Goal: Information Seeking & Learning: Find specific fact

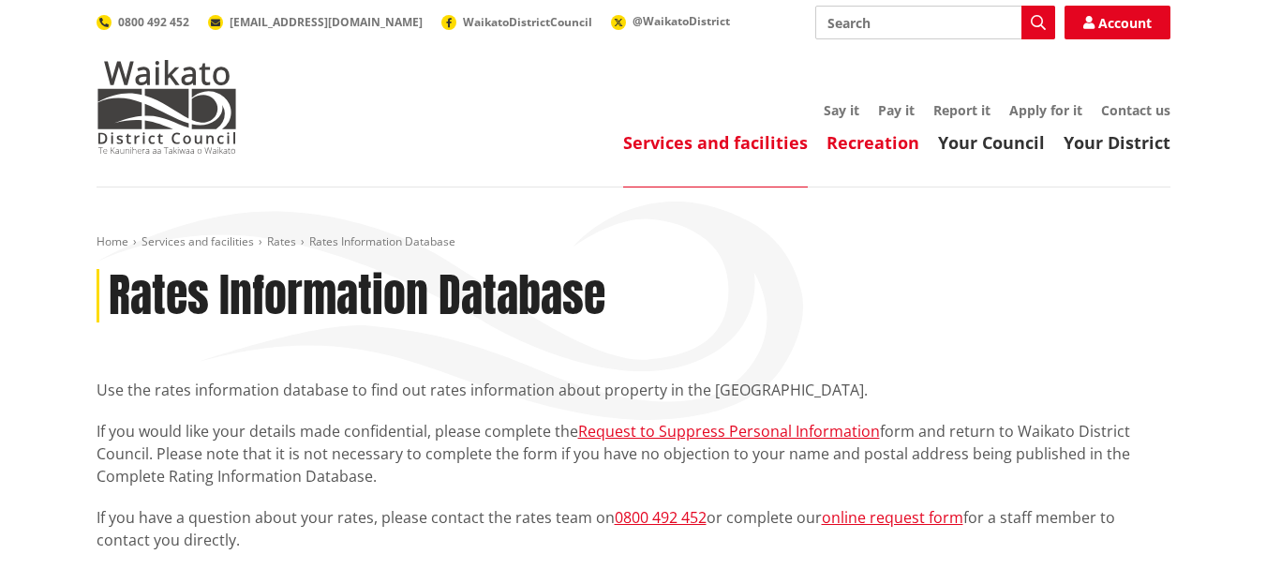
click at [894, 150] on link "Recreation" at bounding box center [873, 142] width 93 height 22
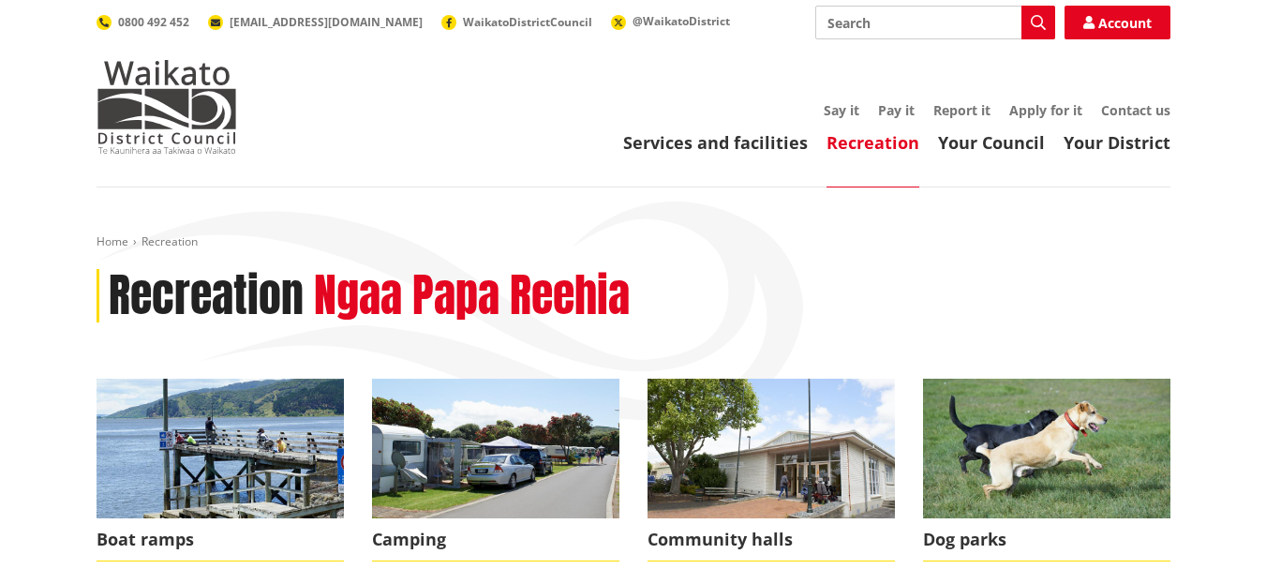
click at [972, 146] on link "Your Council" at bounding box center [991, 142] width 107 height 22
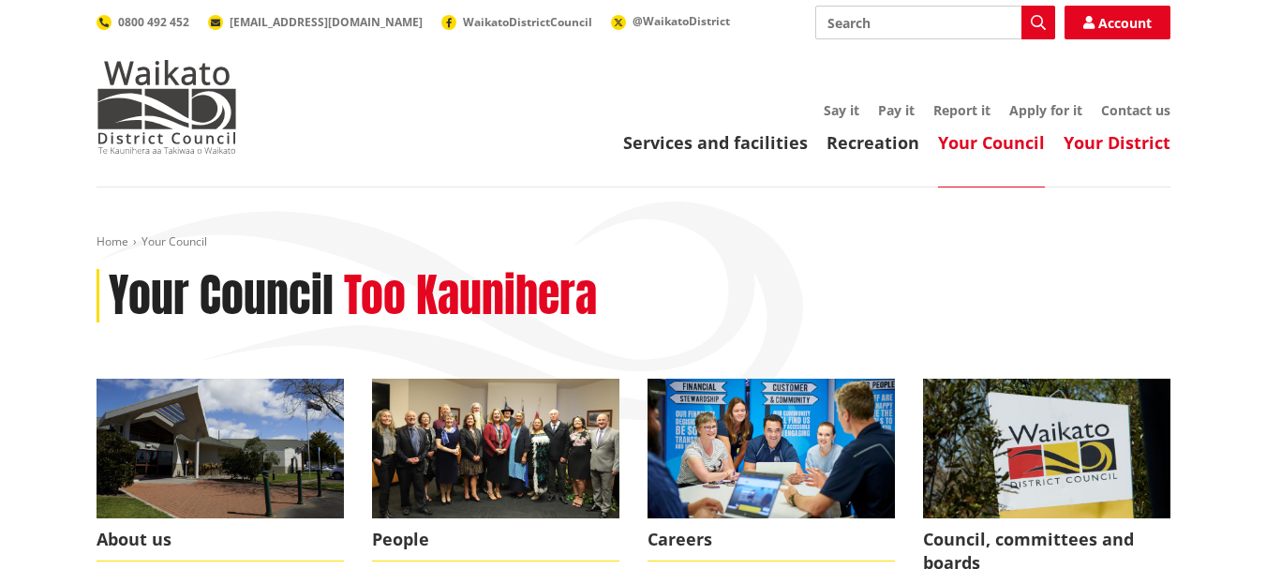
click at [1110, 151] on link "Your District" at bounding box center [1117, 142] width 107 height 22
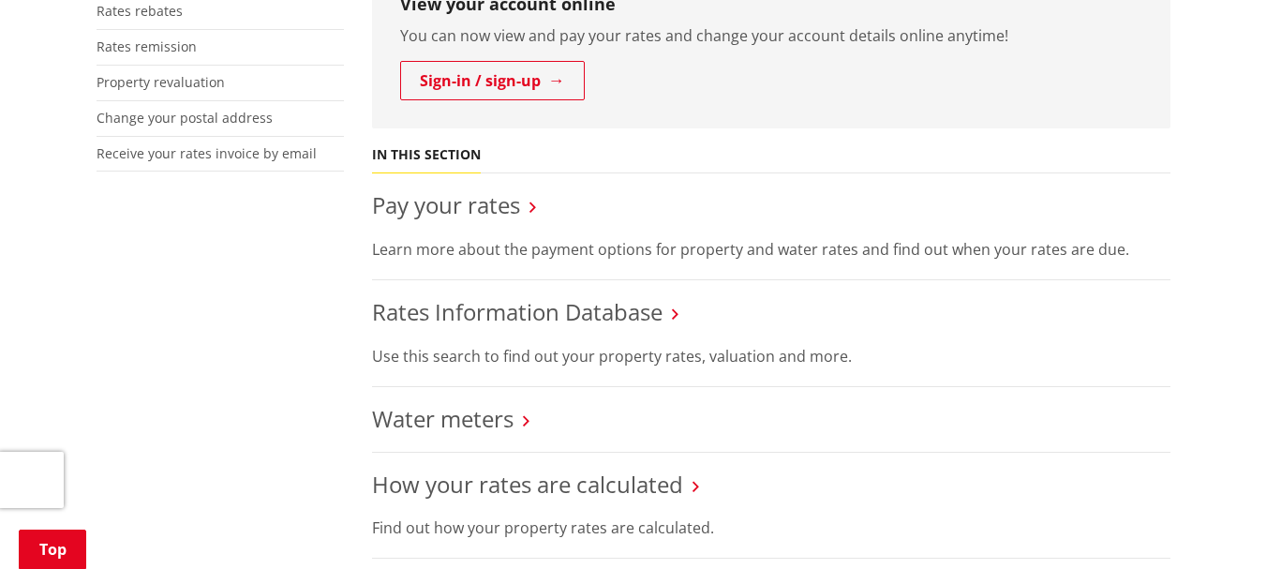
scroll to position [656, 0]
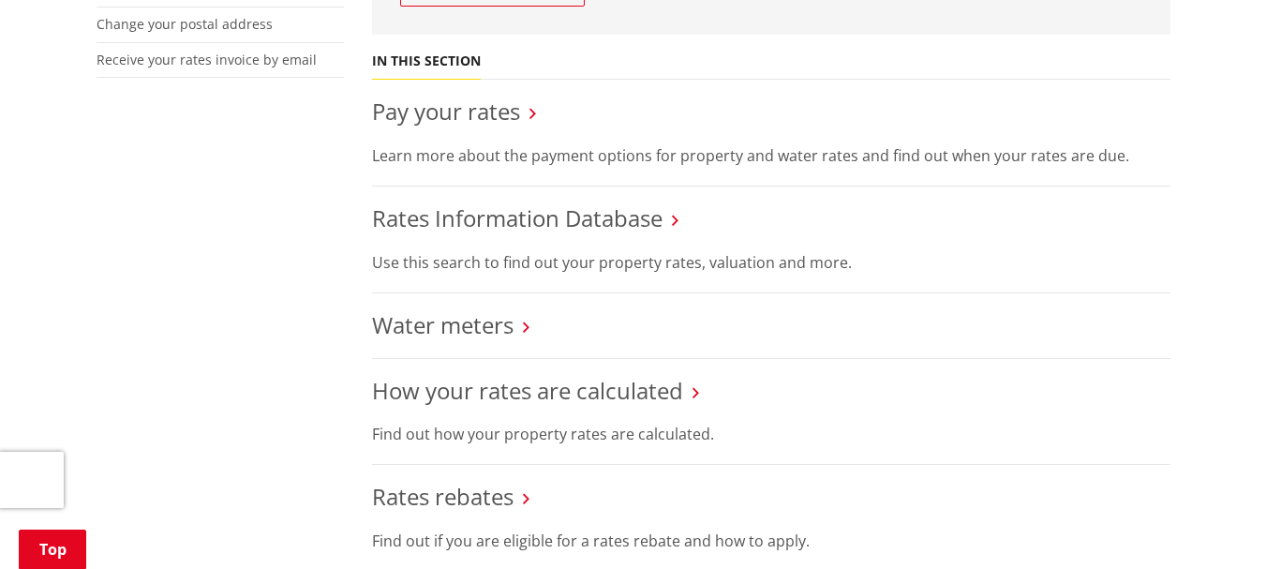
click at [672, 216] on h3 "Rates Information Database" at bounding box center [771, 218] width 799 height 27
click at [642, 218] on link "Rates Information Database" at bounding box center [517, 217] width 291 height 31
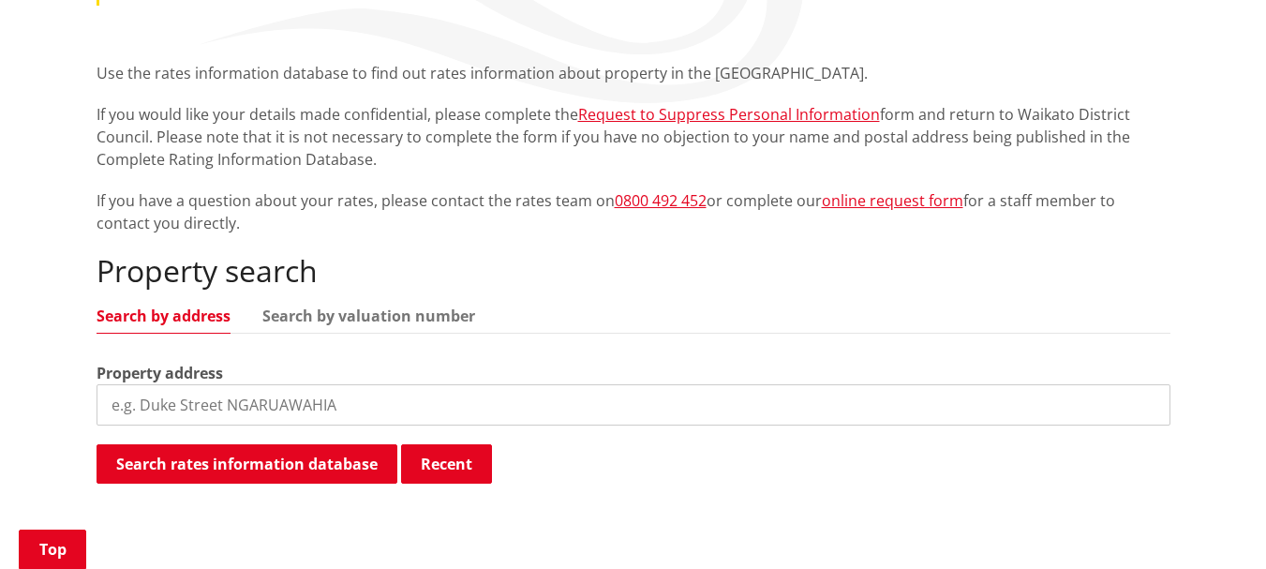
scroll to position [469, 0]
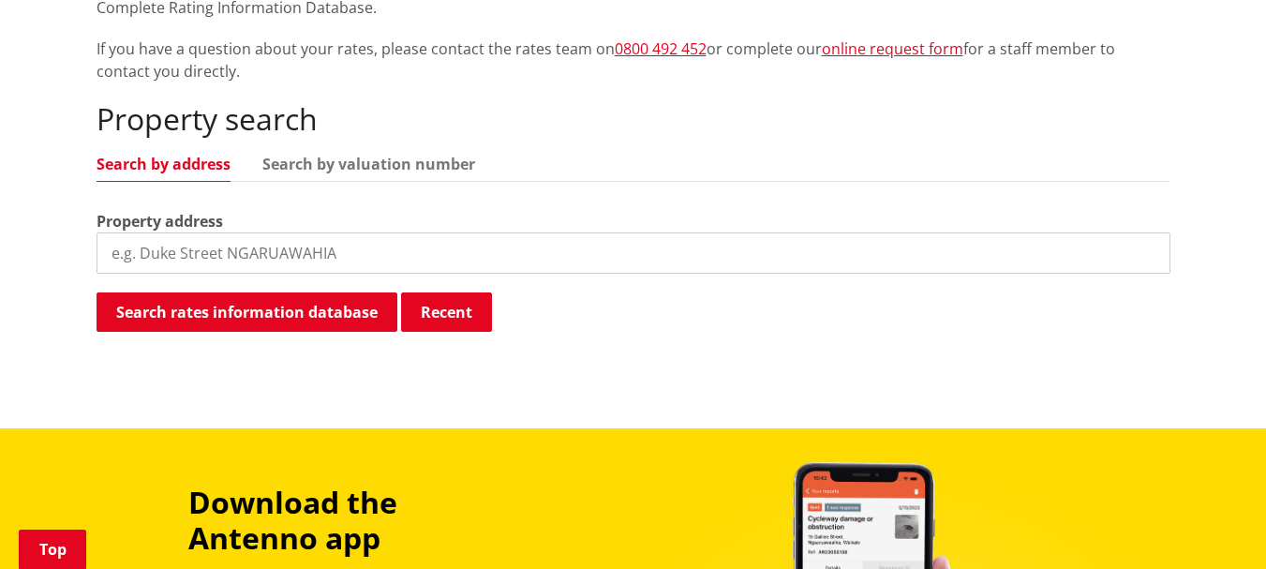
click at [162, 262] on input "search" at bounding box center [634, 252] width 1074 height 41
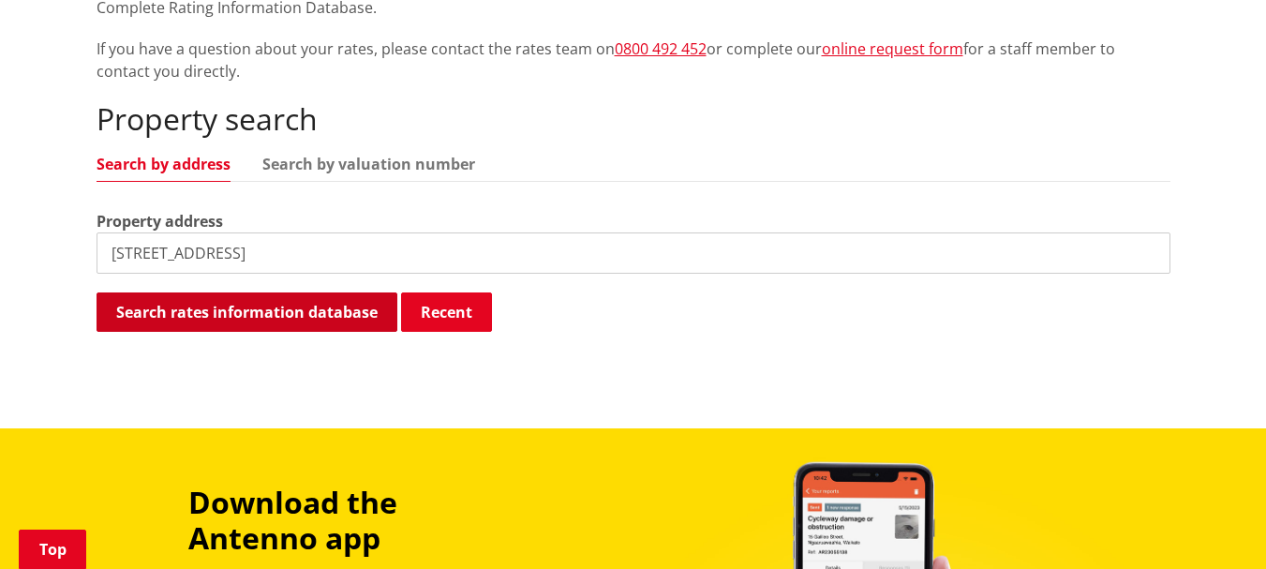
type input "251 fullerton road rotokauri"
click at [256, 315] on button "Search rates information database" at bounding box center [247, 311] width 301 height 39
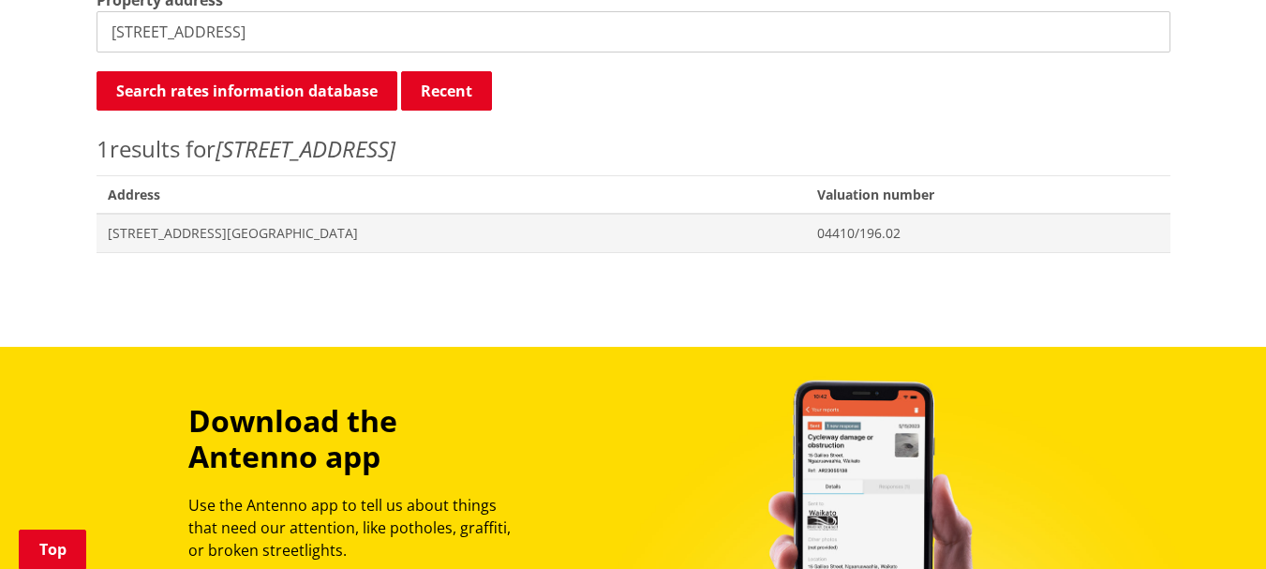
scroll to position [656, 0]
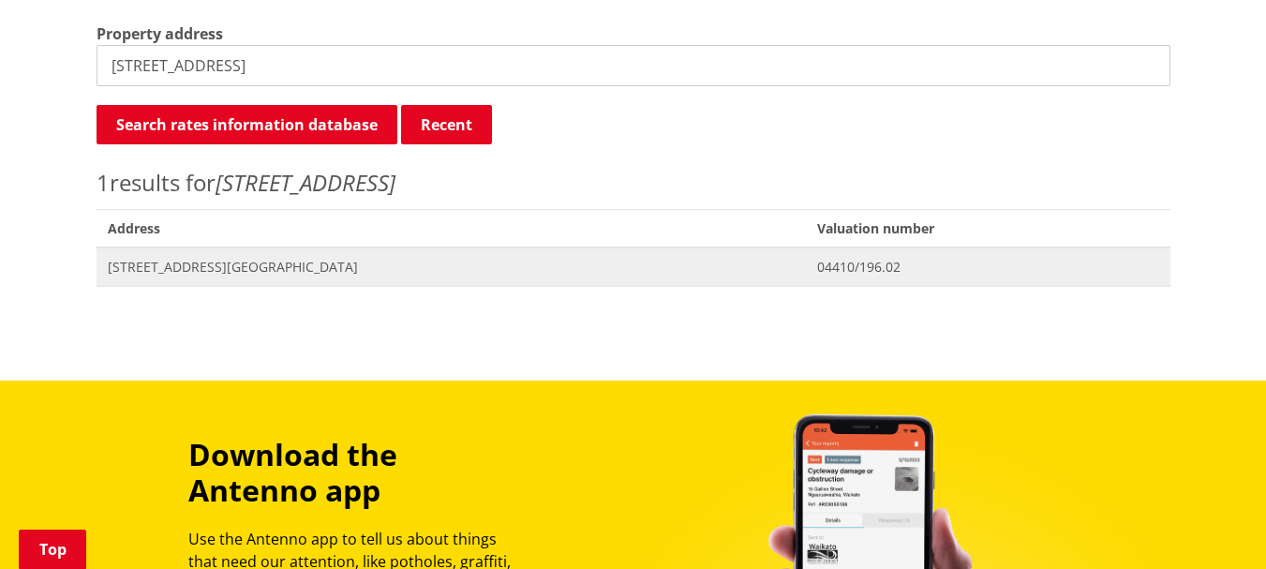
click at [272, 266] on span "[STREET_ADDRESS][GEOGRAPHIC_DATA]" at bounding box center [452, 267] width 688 height 19
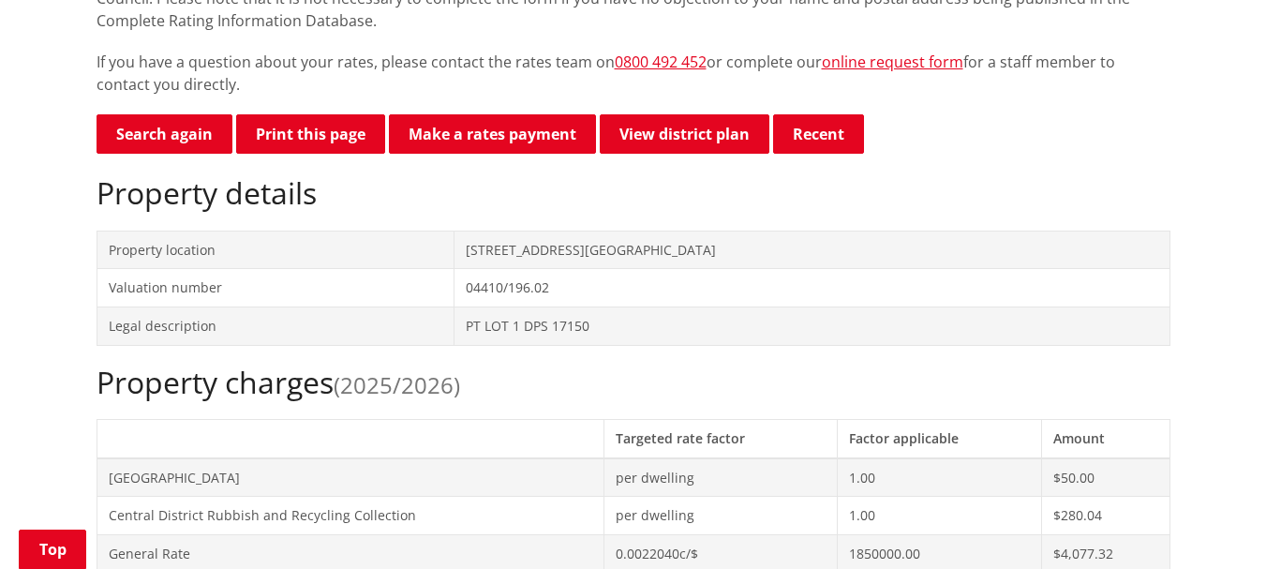
scroll to position [469, 0]
